Goal: Transaction & Acquisition: Purchase product/service

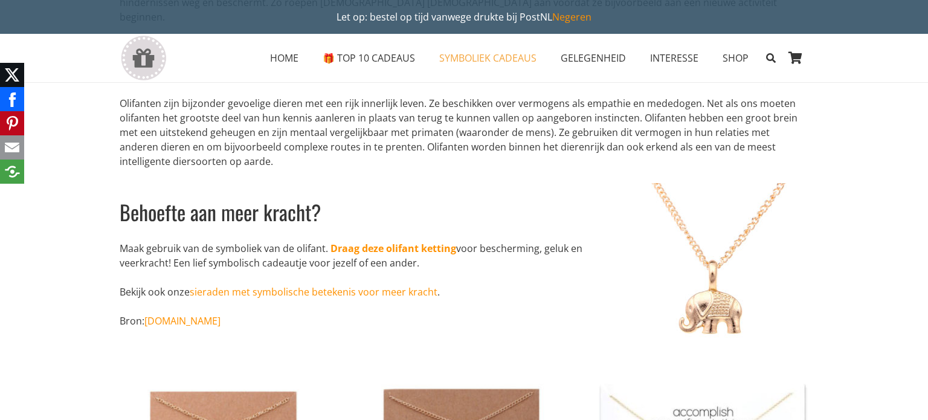
scroll to position [300, 0]
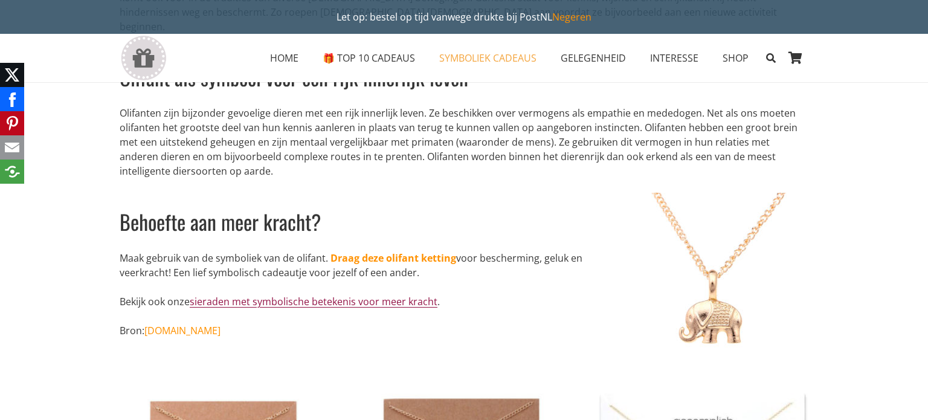
click at [332, 295] on link "sieraden met symbolische betekenis voor meer kracht" at bounding box center [314, 301] width 248 height 13
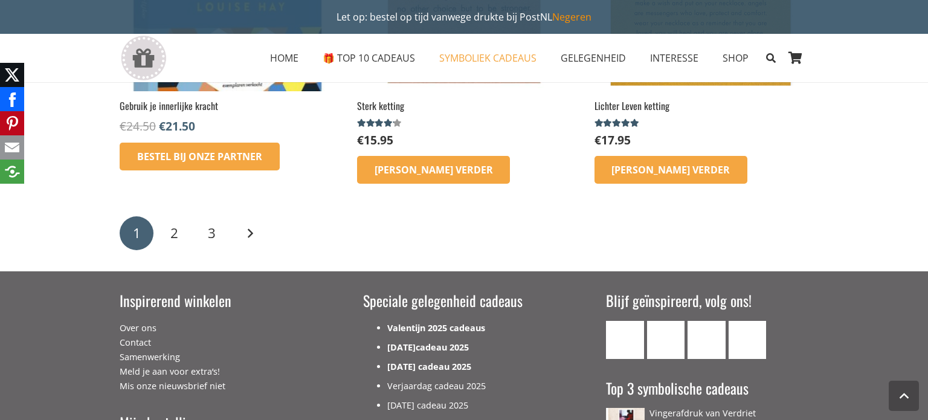
scroll to position [2072, 0]
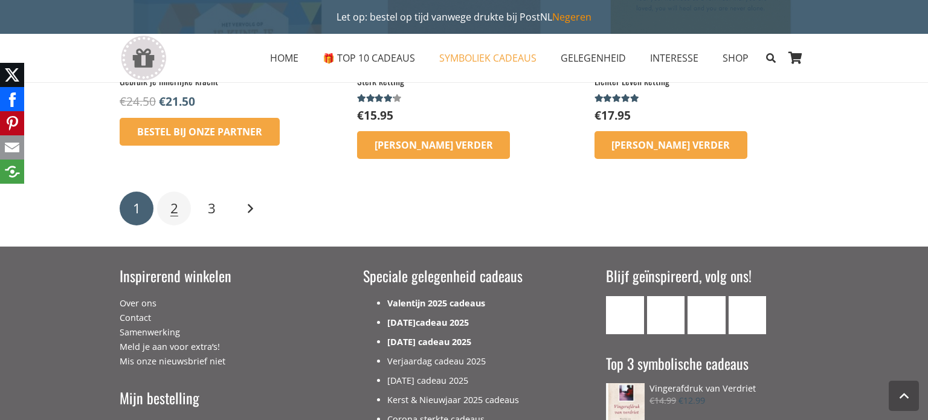
click at [182, 213] on link "2" at bounding box center [174, 208] width 34 height 34
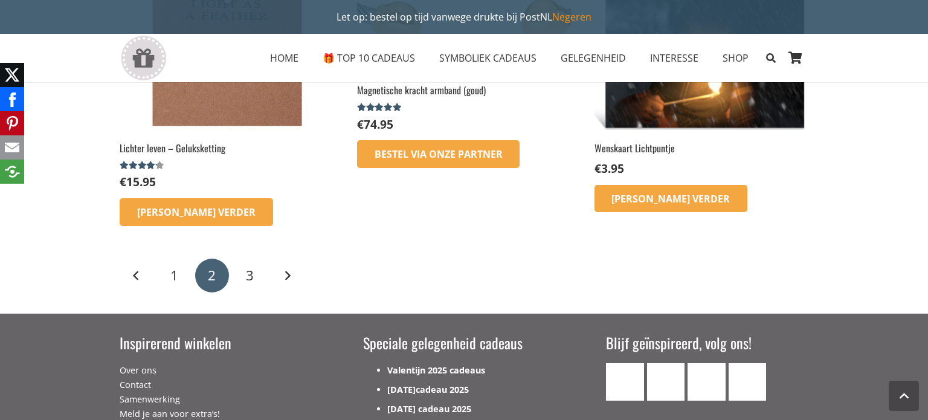
scroll to position [1606, 0]
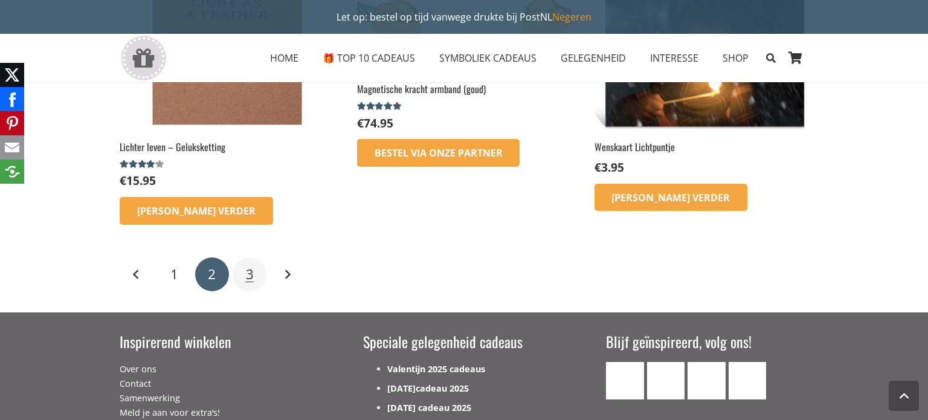
click at [235, 270] on link "3" at bounding box center [250, 274] width 34 height 34
